Goal: Task Accomplishment & Management: Use online tool/utility

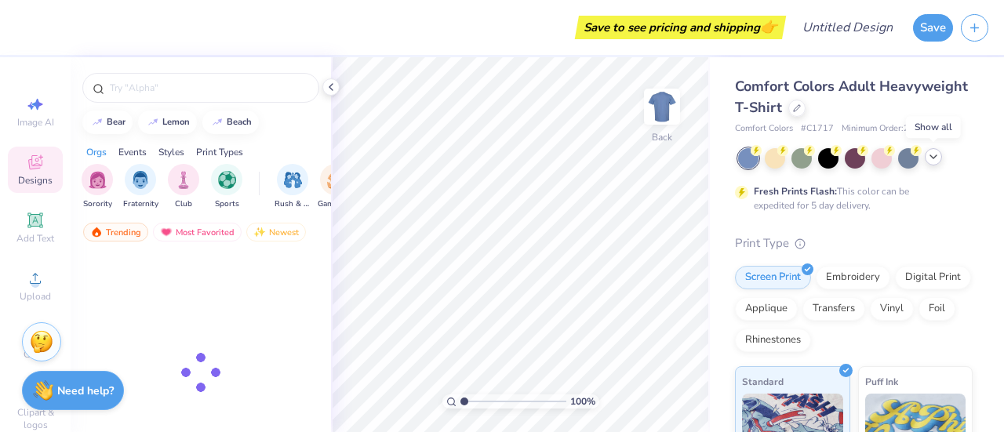
click at [938, 161] on icon at bounding box center [933, 157] width 13 height 13
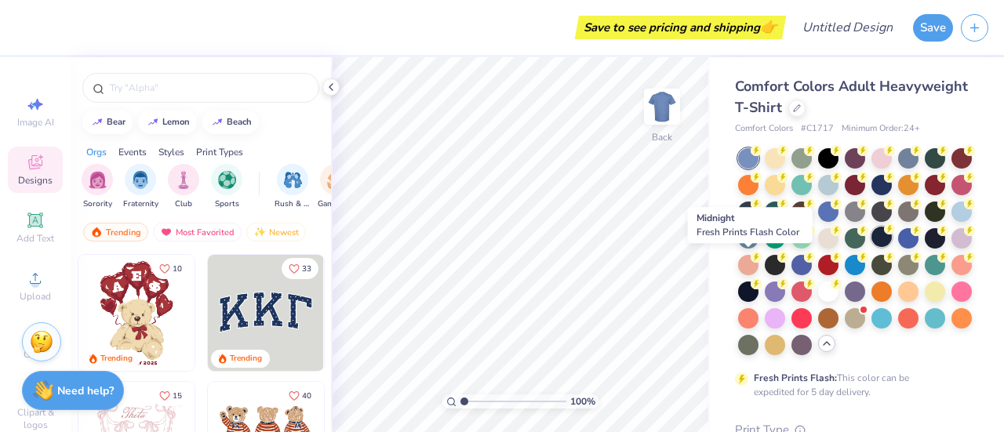
click at [872, 247] on div at bounding box center [882, 237] width 20 height 20
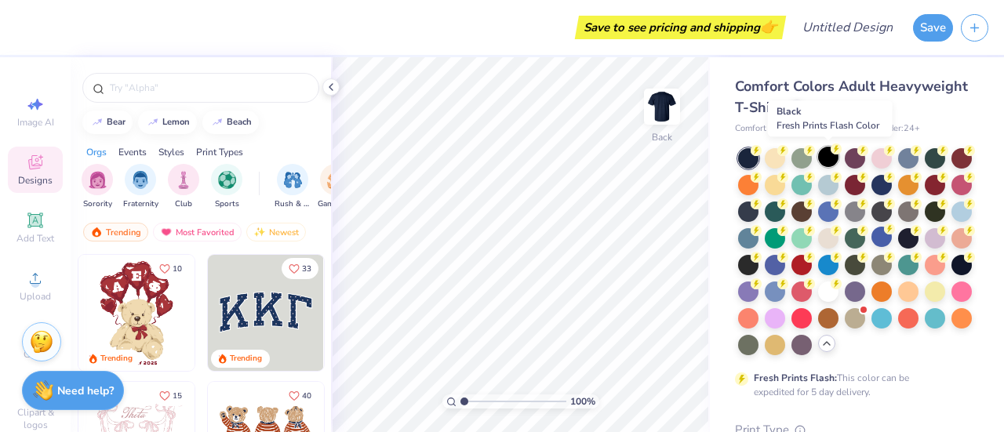
click at [827, 158] on div at bounding box center [828, 157] width 20 height 20
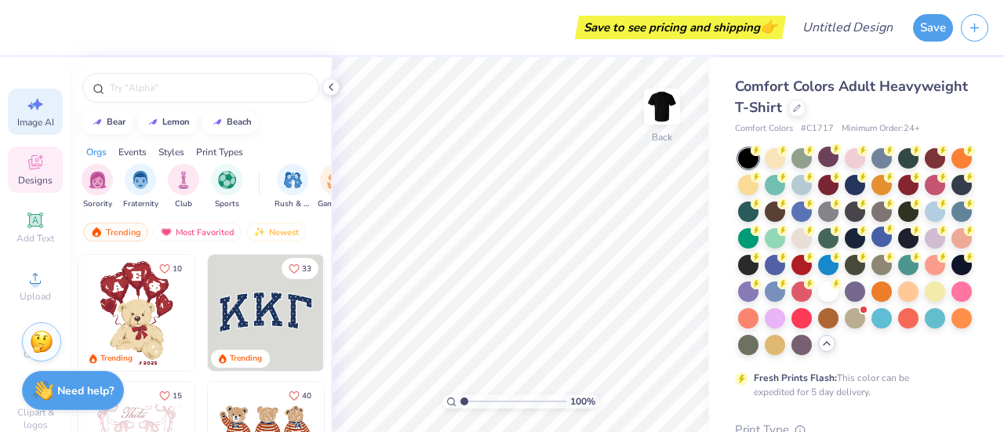
click at [42, 111] on div "Image AI" at bounding box center [35, 112] width 55 height 46
select select "4"
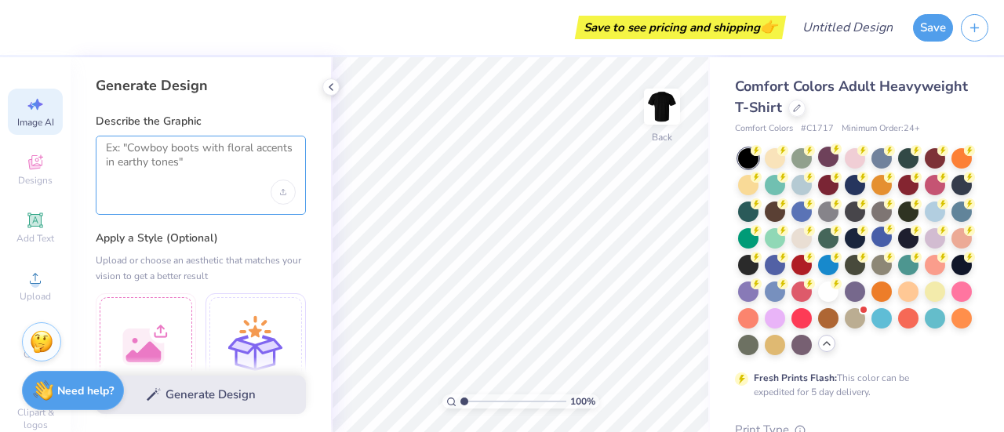
click at [141, 148] on textarea at bounding box center [201, 160] width 190 height 39
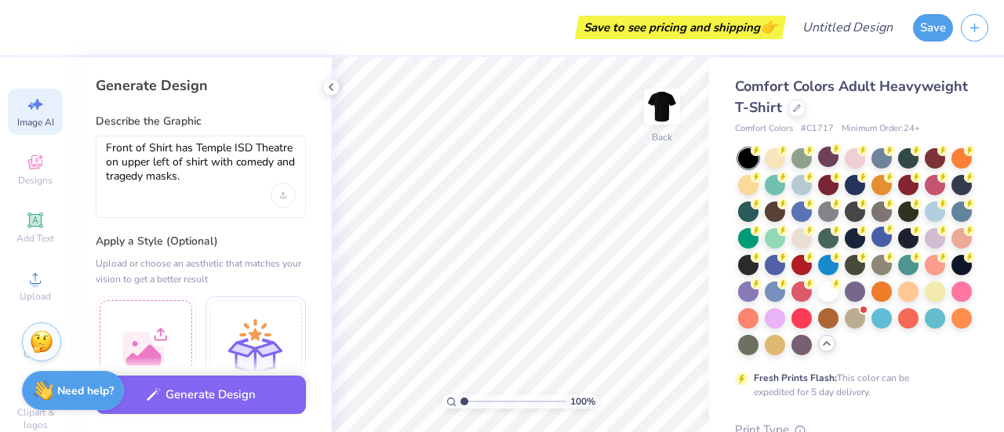
click at [118, 194] on div "Front of Shirt has Temple ISD Theatre on upper left of shirt with comedy and tr…" at bounding box center [201, 177] width 210 height 82
click at [109, 198] on div "Front of Shirt has Temple ISD Theatre on upper left of shirt with comedy and tr…" at bounding box center [201, 177] width 210 height 82
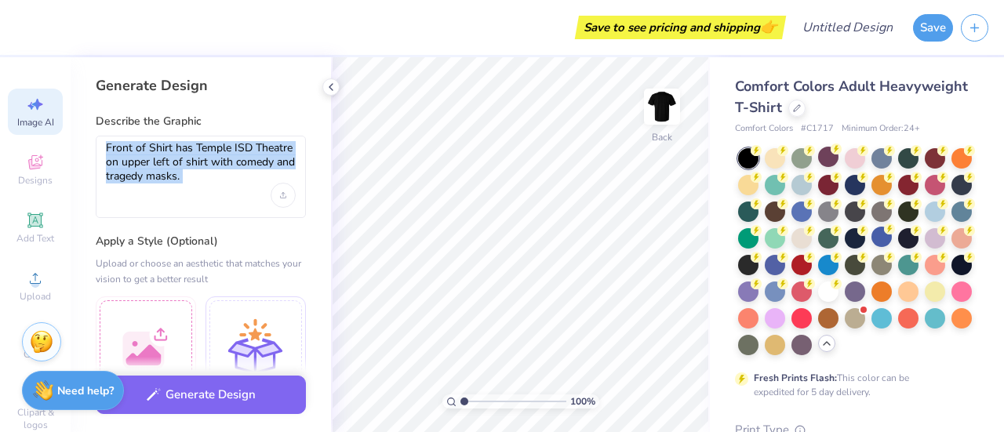
click at [109, 198] on div "Front of Shirt has Temple ISD Theatre on upper left of shirt with comedy and tr…" at bounding box center [201, 177] width 210 height 82
click at [194, 182] on div "Front of Shirt has Temple ISD Theatre on upper left of shirt with comedy and tr…" at bounding box center [201, 177] width 210 height 82
click at [195, 180] on textarea "Front of Shirt has Temple ISD Theatre on upper left of shirt with comedy and tr…" at bounding box center [201, 162] width 190 height 42
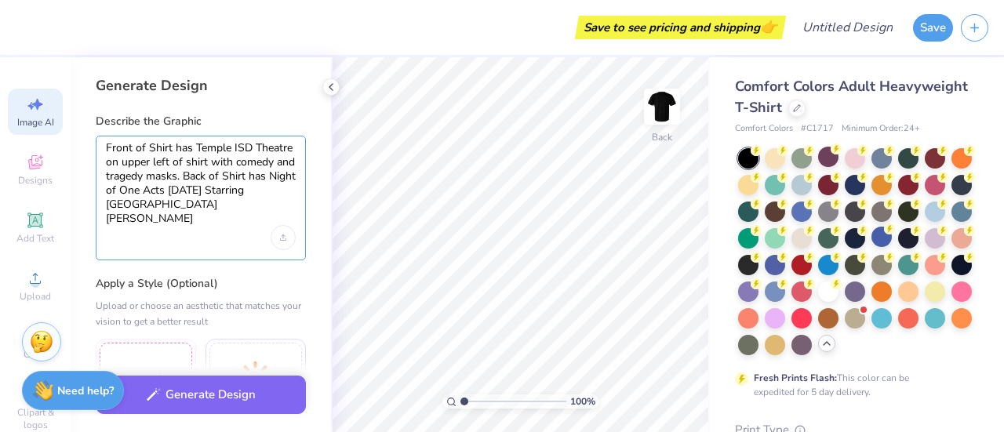
click at [265, 208] on textarea "Front of Shirt has Temple ISD Theatre on upper left of shirt with comedy and tr…" at bounding box center [201, 183] width 190 height 85
click at [229, 222] on textarea "Front of Shirt has Temple ISD Theatre on upper left of shirt with comedy and tr…" at bounding box center [201, 183] width 190 height 85
click at [267, 221] on textarea "Front of Shirt has Temple ISD Theatre on upper left of shirt with comedy and tr…" at bounding box center [201, 183] width 190 height 85
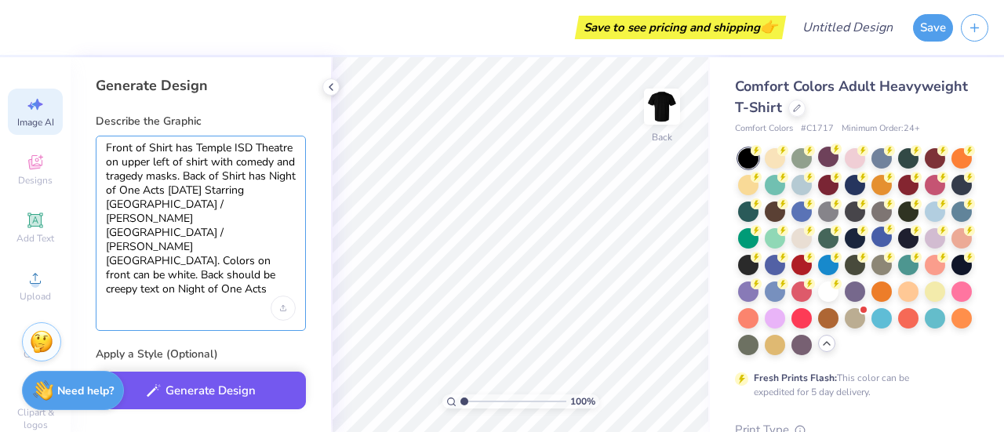
type textarea "Front of Shirt has Temple ISD Theatre on upper left of shirt with comedy and tr…"
click at [242, 398] on button "Generate Design" at bounding box center [201, 391] width 210 height 38
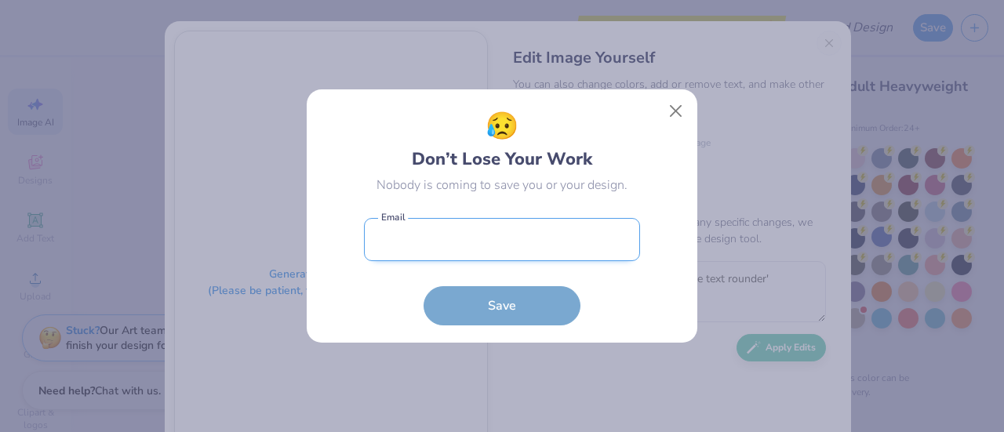
click at [391, 238] on input "email" at bounding box center [502, 239] width 276 height 43
type input "connor.loar@tisd.org"
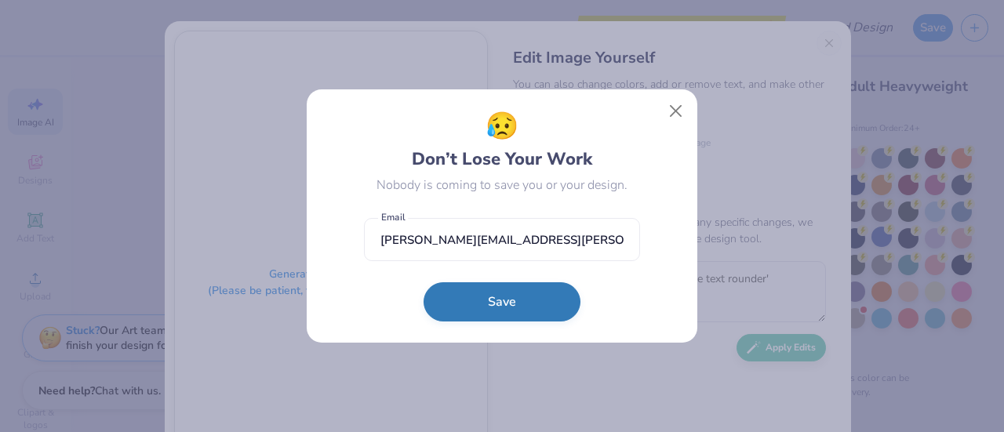
click at [490, 300] on button "Save" at bounding box center [502, 301] width 157 height 39
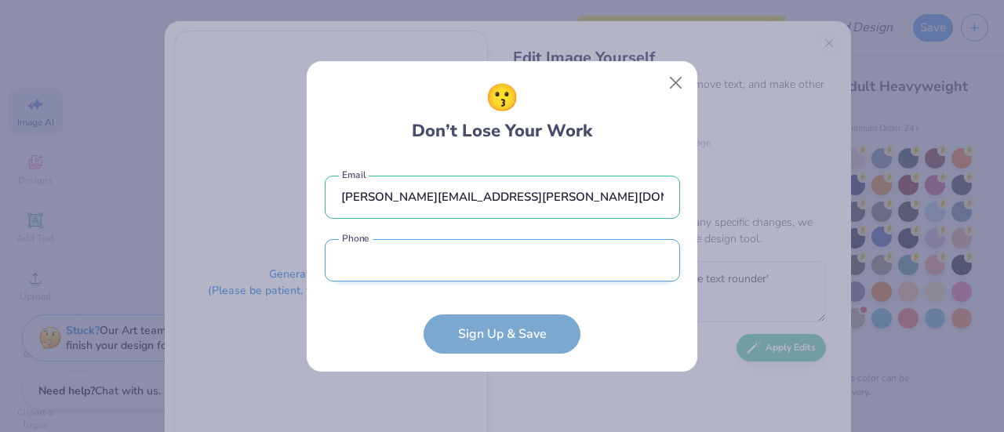
click at [378, 260] on input "tel" at bounding box center [502, 260] width 355 height 43
type input "(985) 373-2654"
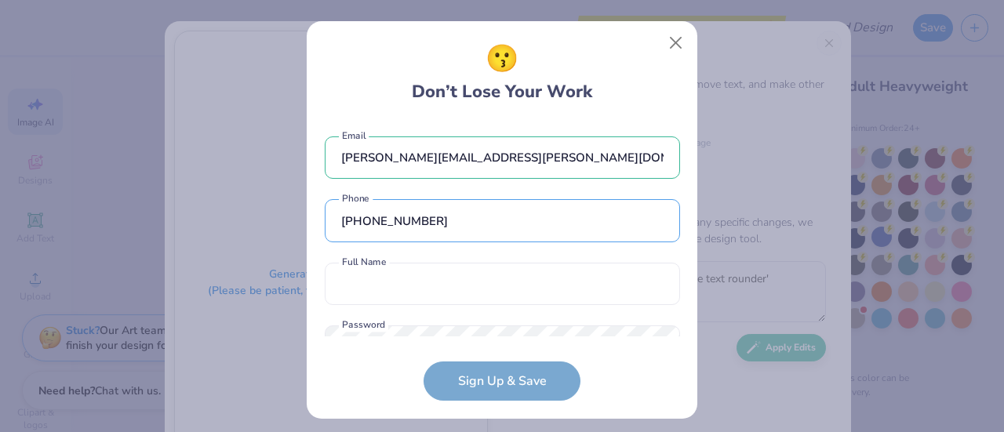
scroll to position [59, 0]
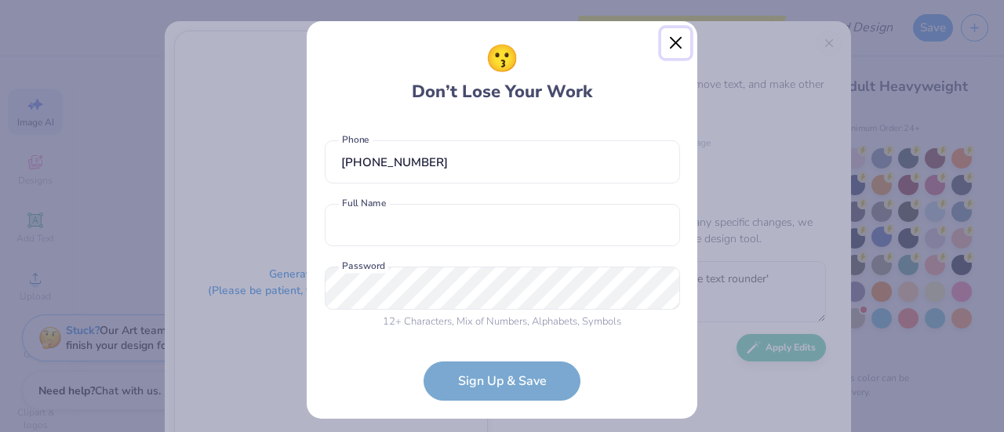
click at [670, 45] on button "Close" at bounding box center [676, 43] width 30 height 30
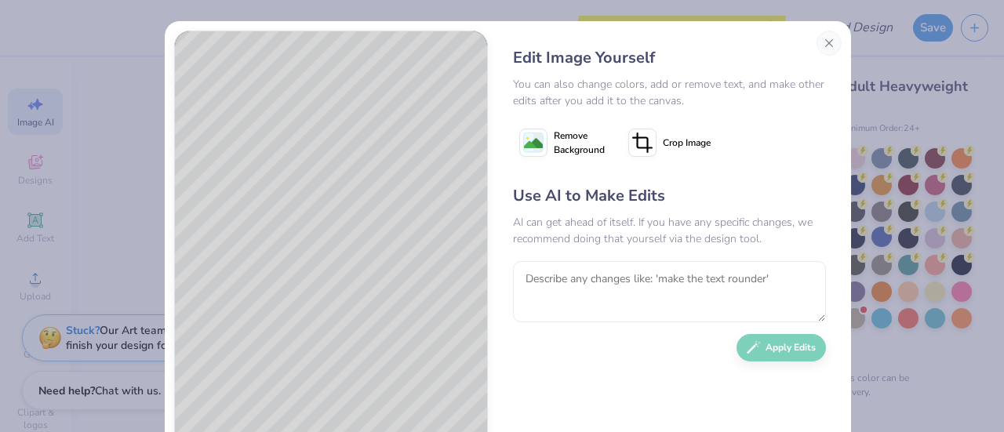
scroll to position [99, 0]
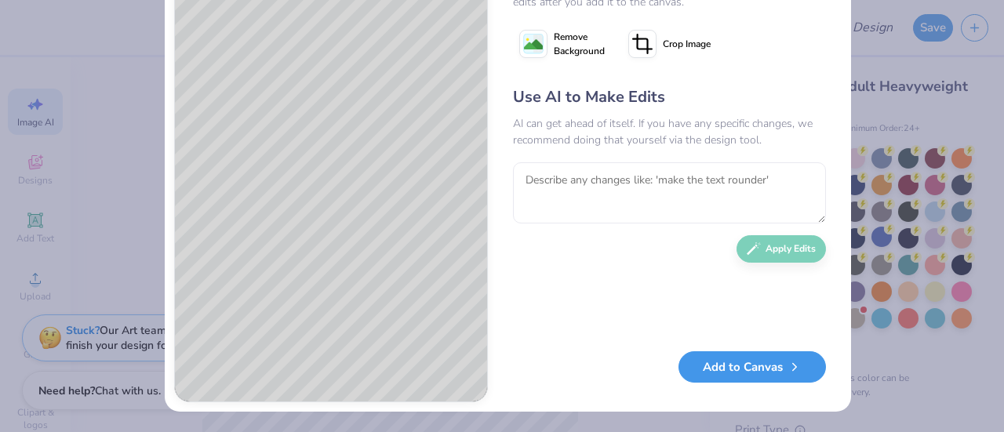
click at [732, 369] on button "Add to Canvas" at bounding box center [752, 367] width 147 height 32
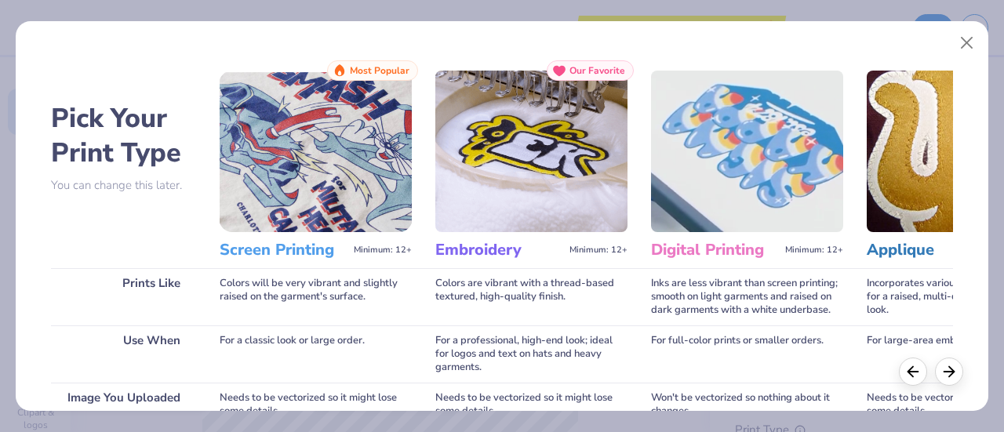
click at [358, 209] on img at bounding box center [316, 152] width 192 height 162
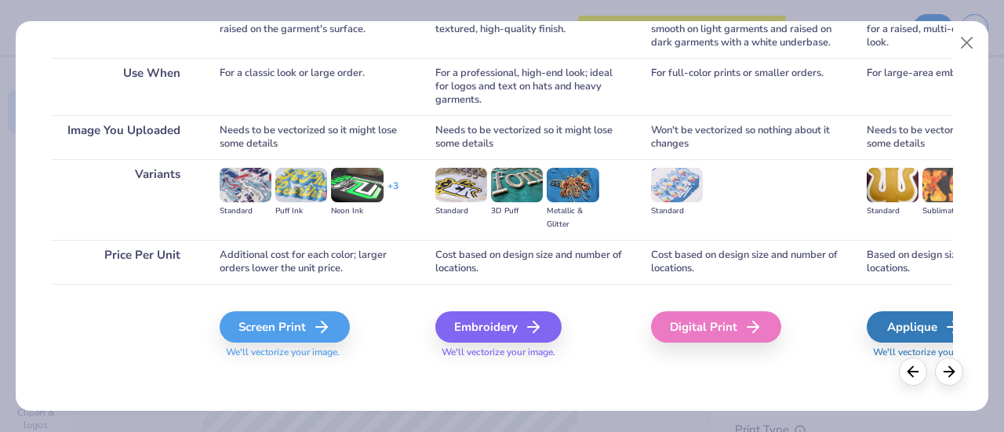
scroll to position [271, 0]
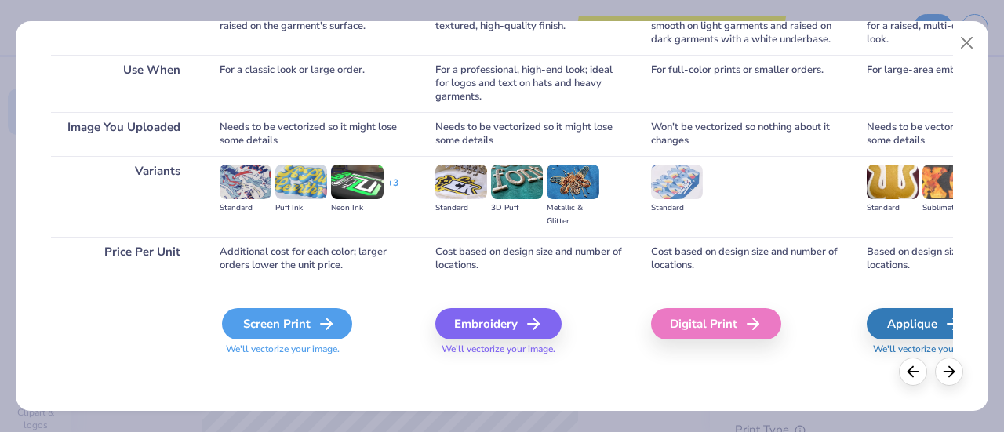
click at [304, 329] on div "Screen Print" at bounding box center [287, 323] width 130 height 31
click at [297, 324] on div "Screen Print" at bounding box center [287, 323] width 130 height 31
click at [331, 321] on icon at bounding box center [326, 324] width 19 height 19
drag, startPoint x: 1000, startPoint y: 187, endPoint x: 999, endPoint y: 223, distance: 35.3
click at [999, 223] on div "Pick Your Print Type You can change this later. Prints Like Use When Image You …" at bounding box center [502, 216] width 1004 height 432
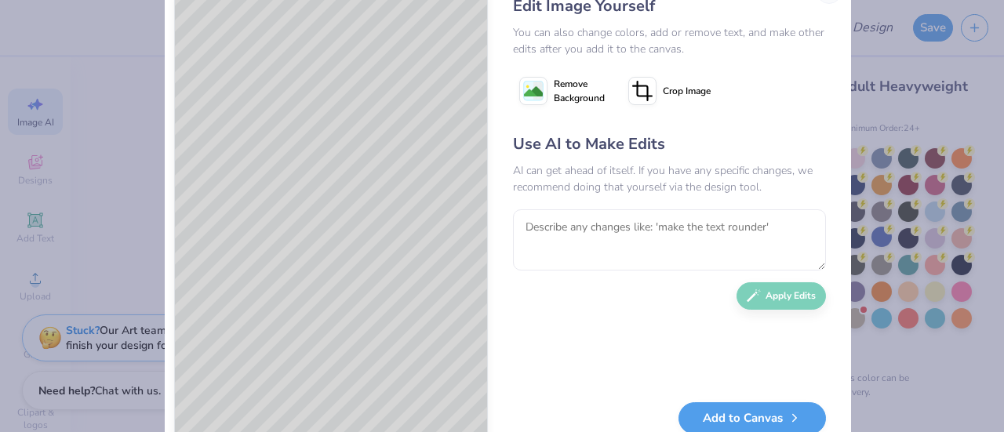
scroll to position [99, 0]
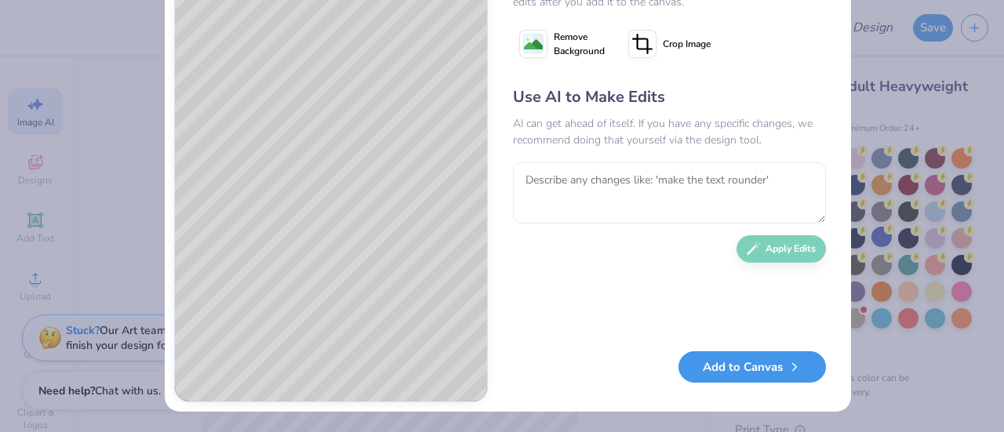
click at [715, 366] on button "Add to Canvas" at bounding box center [752, 367] width 147 height 32
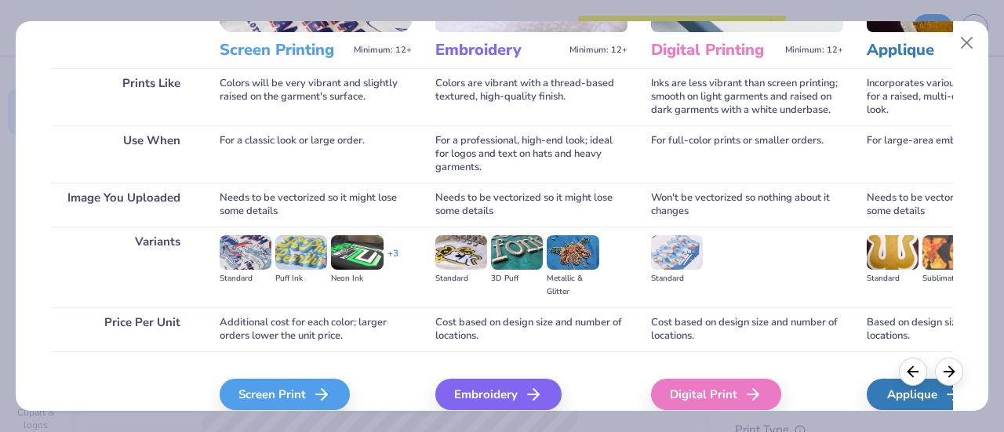
scroll to position [271, 0]
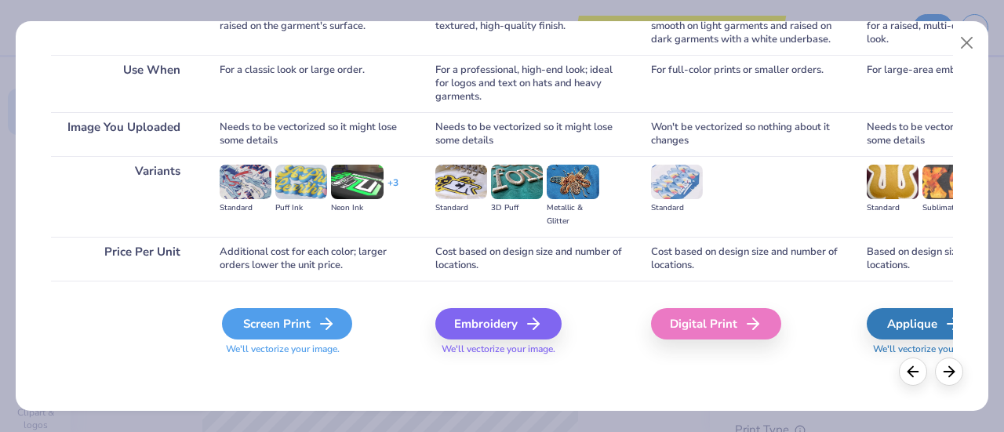
click at [289, 321] on div "Screen Print" at bounding box center [287, 323] width 130 height 31
click at [952, 370] on line at bounding box center [949, 370] width 10 height 0
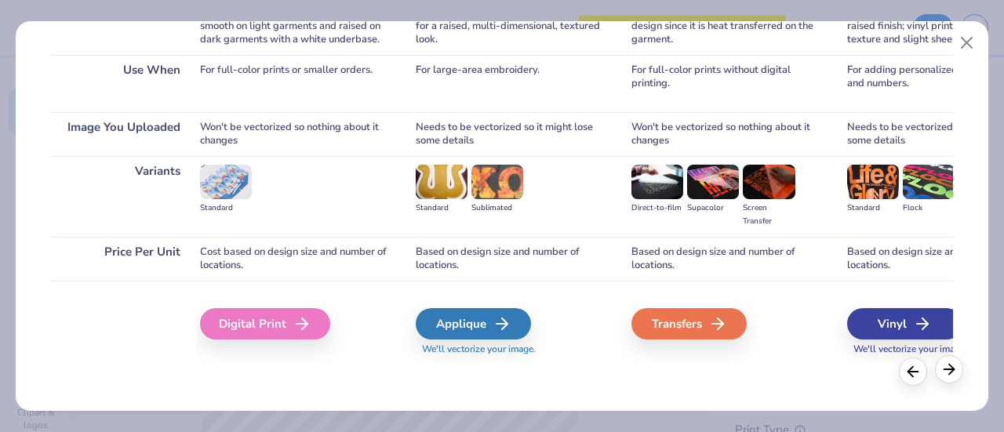
click at [952, 370] on line at bounding box center [949, 370] width 10 height 0
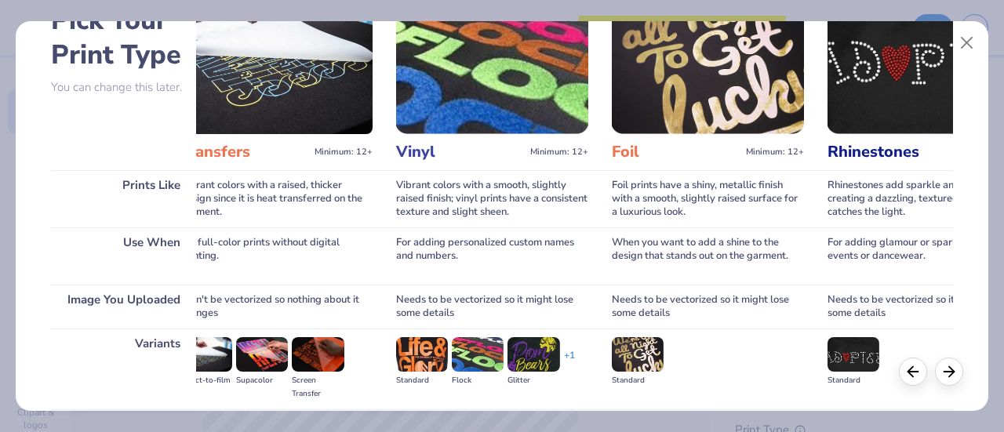
scroll to position [235, 0]
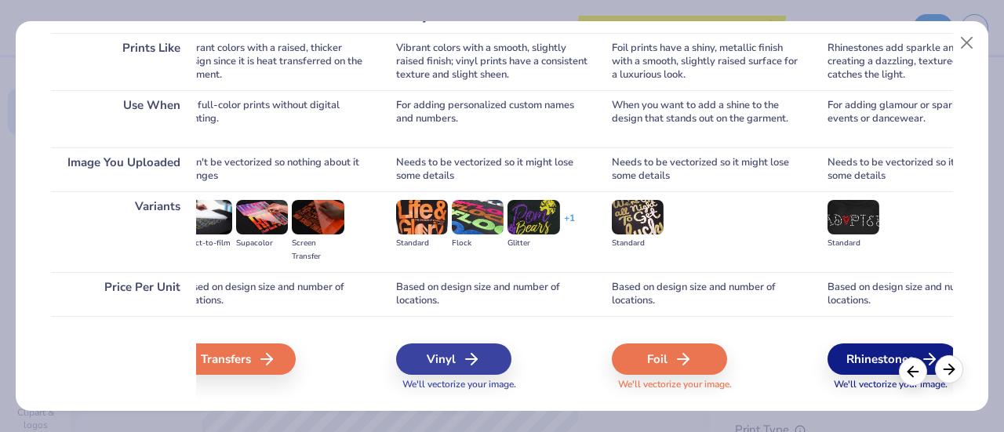
click at [949, 363] on icon at bounding box center [949, 369] width 17 height 17
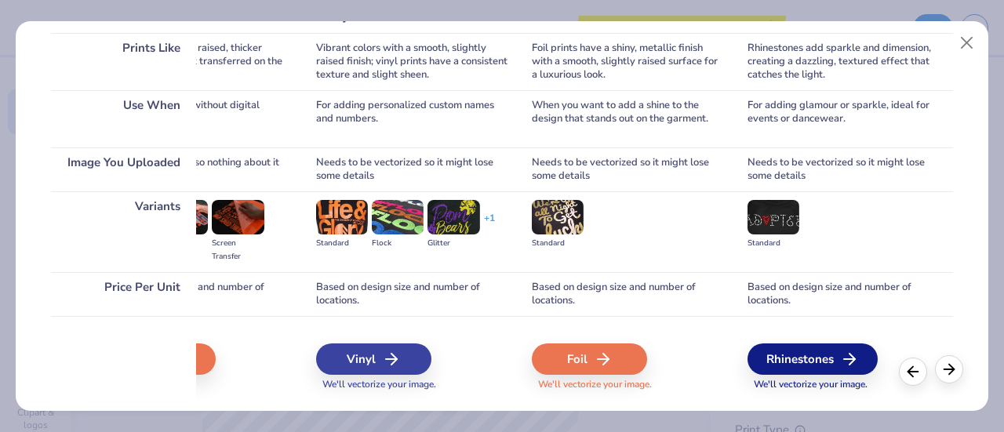
scroll to position [0, 992]
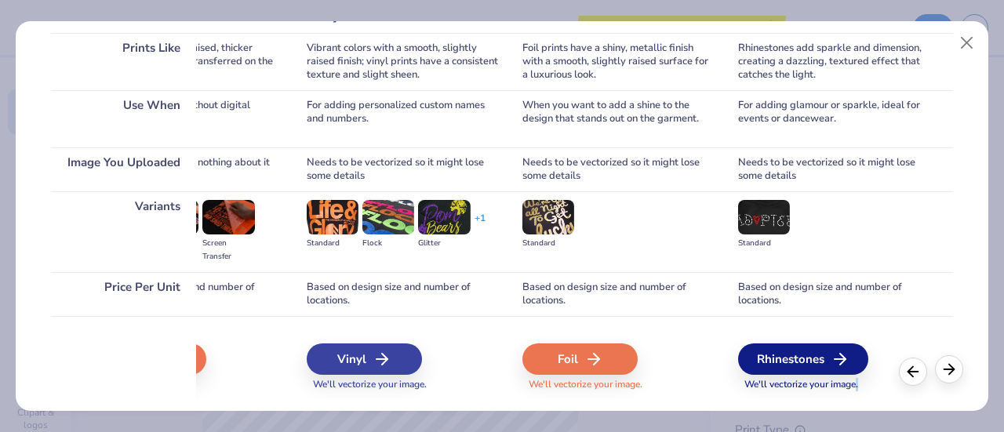
click at [949, 365] on polyline at bounding box center [951, 369] width 5 height 10
click at [920, 370] on icon at bounding box center [913, 369] width 17 height 17
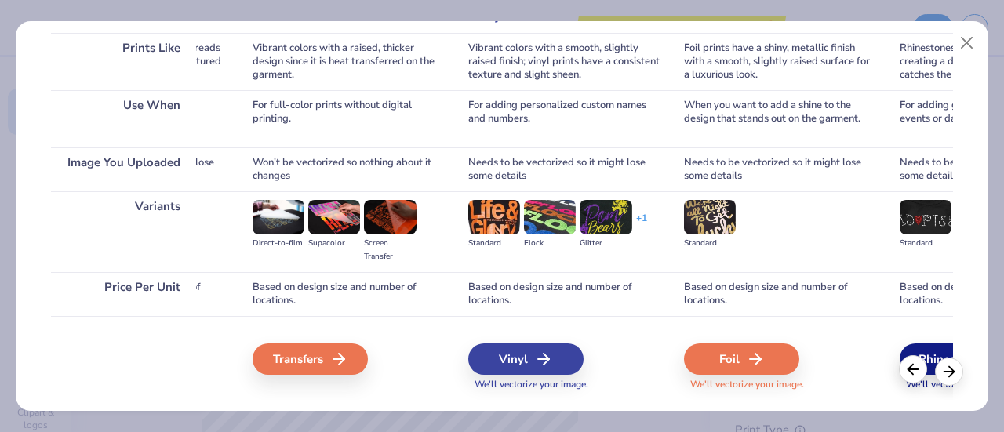
click at [920, 370] on icon at bounding box center [913, 369] width 17 height 17
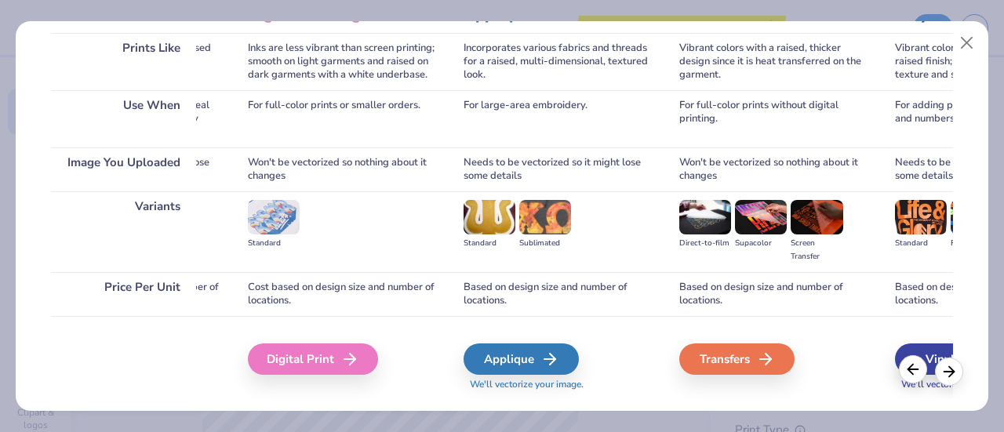
click at [920, 370] on icon at bounding box center [913, 369] width 17 height 17
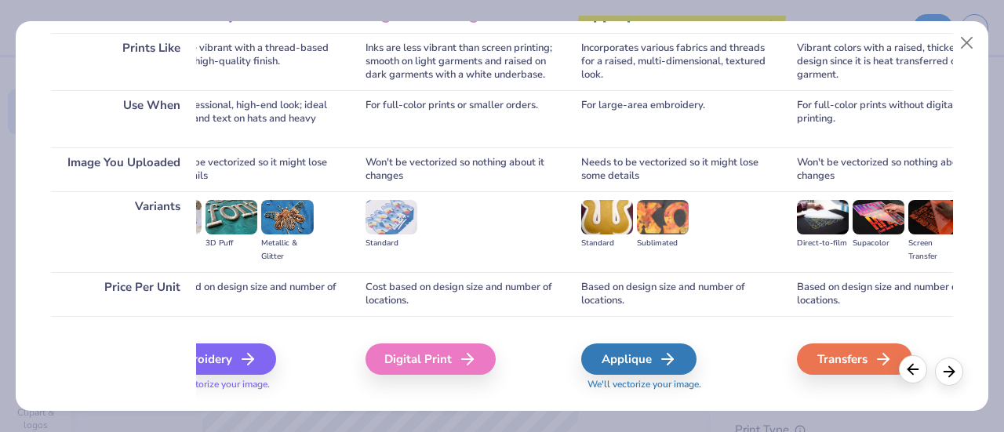
click at [920, 370] on icon at bounding box center [913, 369] width 17 height 17
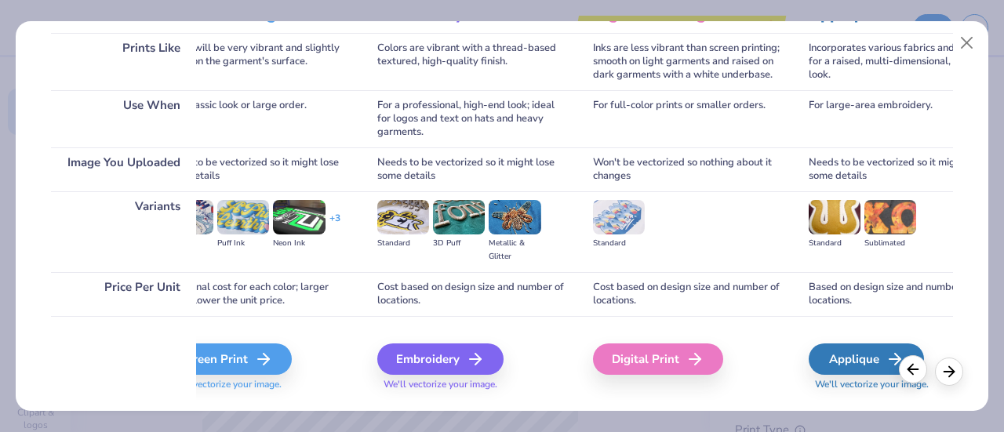
scroll to position [0, 14]
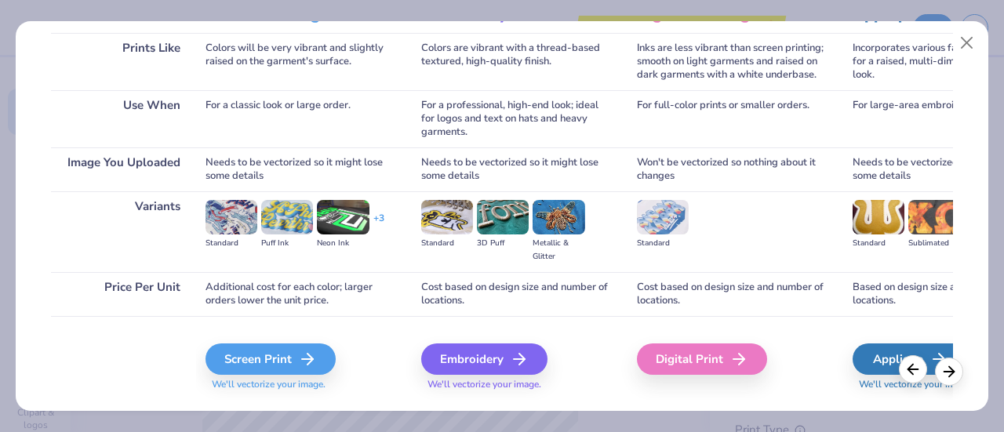
click at [920, 370] on icon at bounding box center [913, 369] width 17 height 17
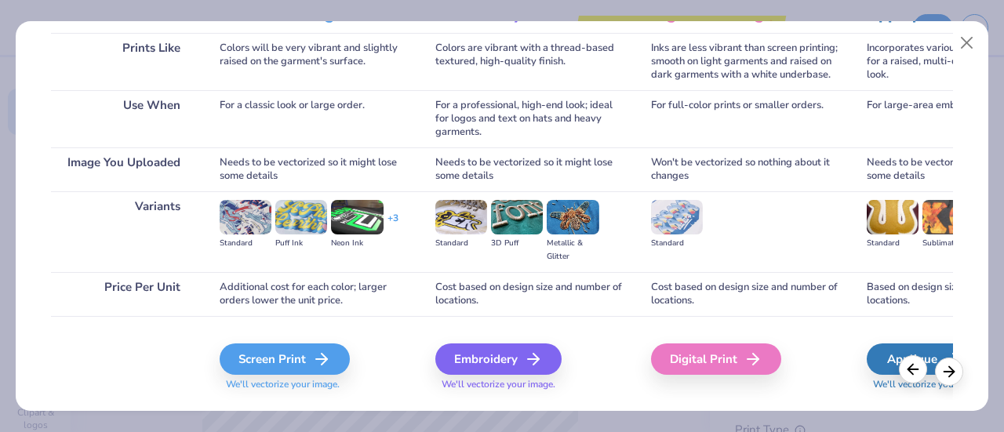
scroll to position [0, 0]
click at [287, 357] on div "Screen Print" at bounding box center [287, 359] width 130 height 31
drag, startPoint x: 997, startPoint y: 125, endPoint x: 996, endPoint y: 155, distance: 30.6
click at [996, 155] on div "Pick Your Print Type You can change this later. Prints Like Use When Image You …" at bounding box center [502, 216] width 1004 height 432
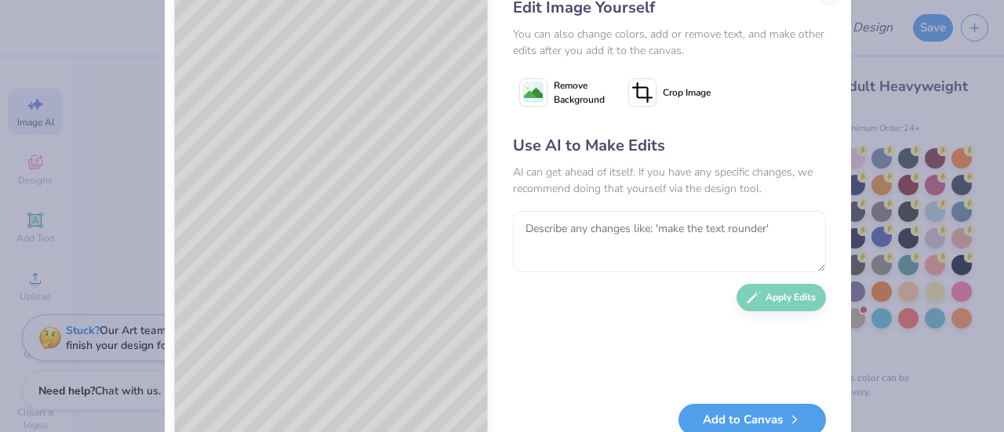
scroll to position [99, 0]
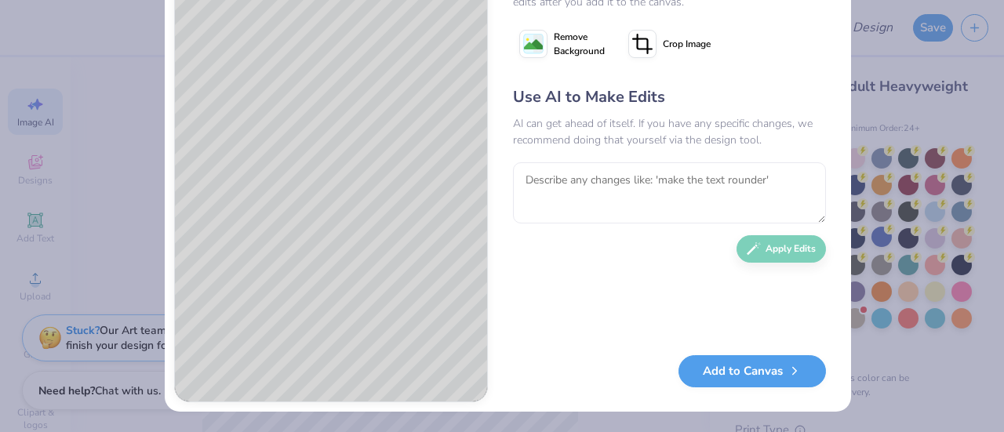
click at [120, 209] on div "Edit Image Yourself You can also change colors, add or remove text, and make ot…" at bounding box center [502, 216] width 1004 height 432
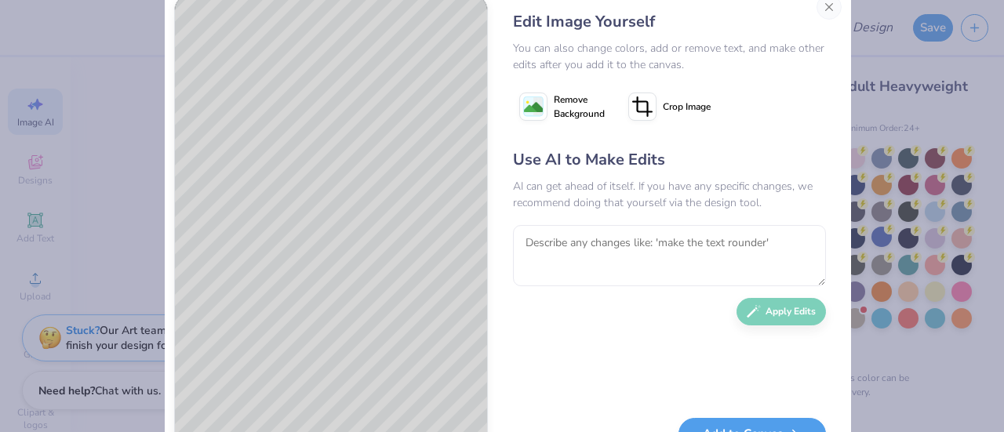
scroll to position [0, 0]
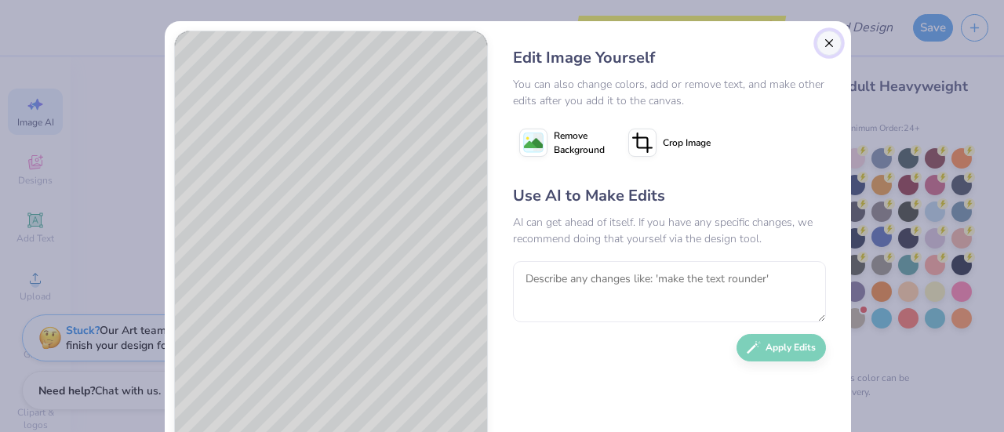
click at [822, 45] on button "Close" at bounding box center [829, 43] width 25 height 25
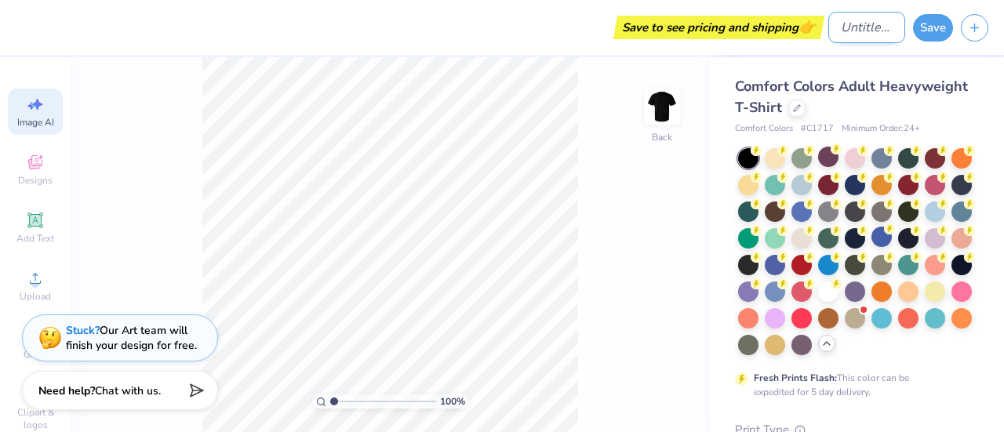
click at [843, 31] on input "Design Title" at bounding box center [866, 27] width 77 height 31
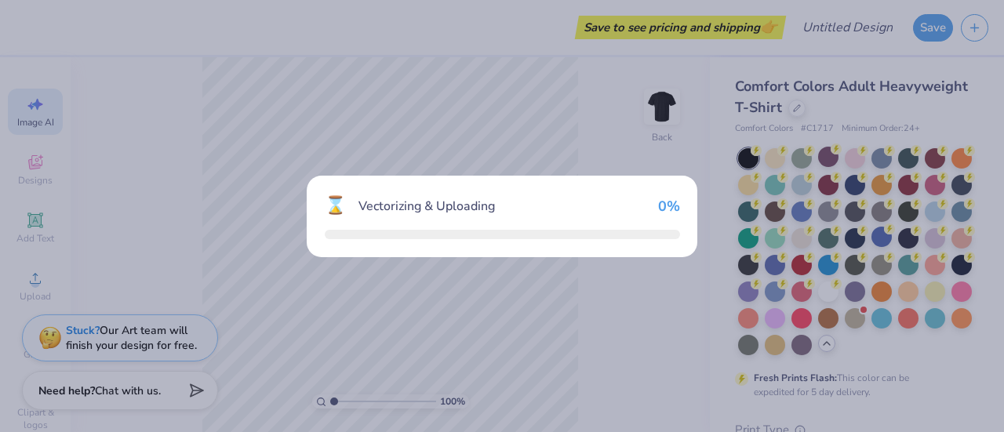
click at [32, 118] on div "⌛ Vectorizing & Uploading 0 %" at bounding box center [502, 216] width 1004 height 432
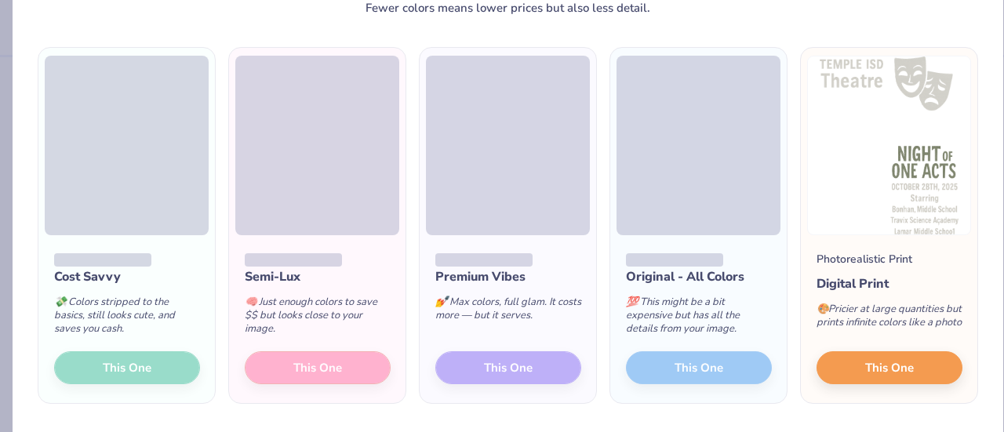
scroll to position [58, 0]
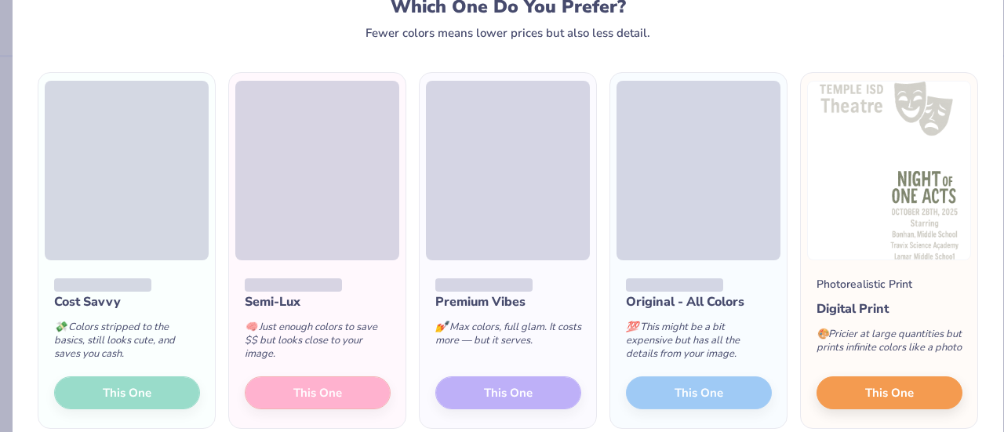
click at [127, 400] on div "Cost Savvy 💸 Colors stripped to the basics, still looks cute, and saves you cas…" at bounding box center [126, 344] width 177 height 168
click at [125, 402] on div "Cost Savvy 💸 Colors stripped to the basics, still looks cute, and saves you cas…" at bounding box center [126, 344] width 177 height 168
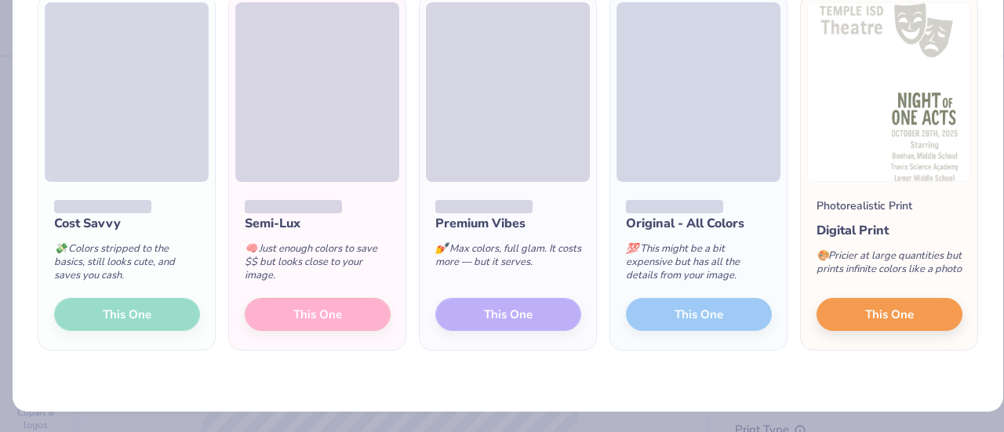
click at [154, 321] on div "Cost Savvy 💸 Colors stripped to the basics, still looks cute, and saves you cas…" at bounding box center [126, 266] width 177 height 168
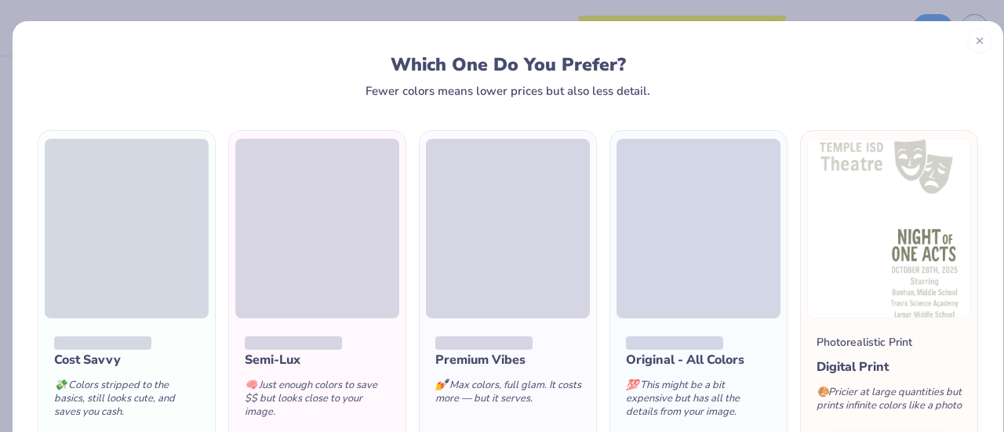
click at [974, 43] on icon at bounding box center [979, 40] width 11 height 11
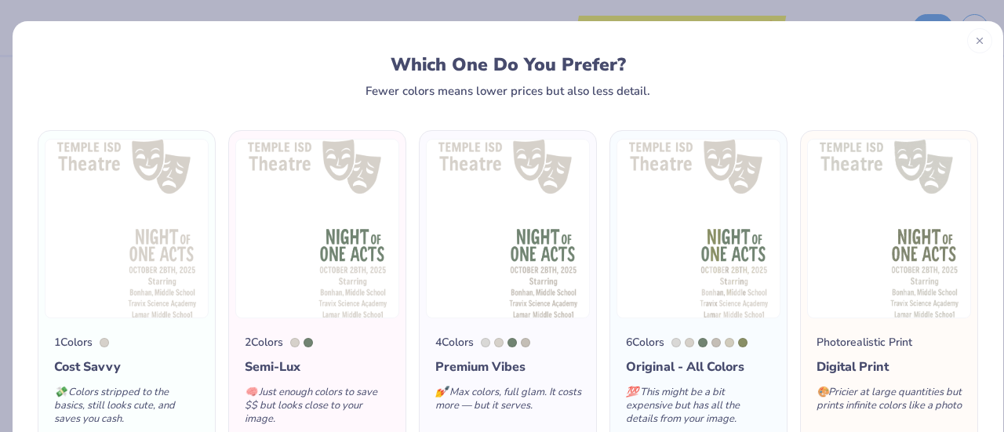
click at [974, 42] on icon at bounding box center [979, 40] width 11 height 11
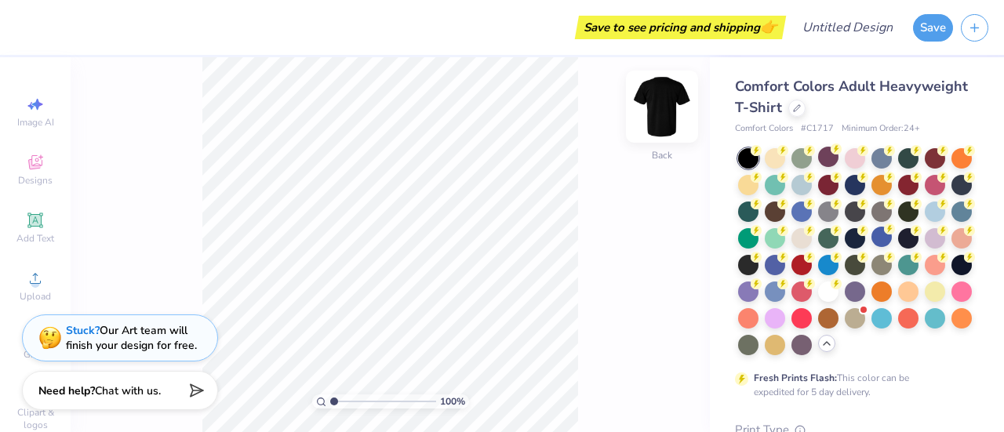
click at [668, 111] on img at bounding box center [662, 106] width 63 height 63
click at [667, 111] on img at bounding box center [662, 106] width 63 height 63
